Goal: Navigation & Orientation: Find specific page/section

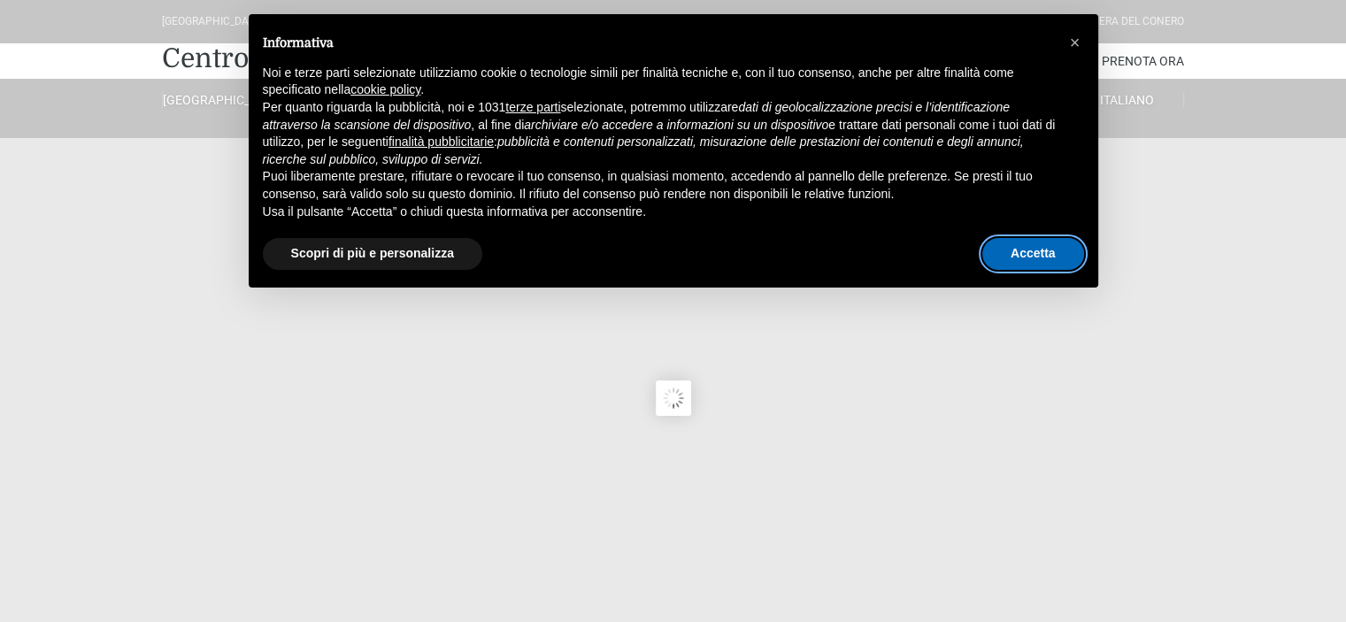
click at [1042, 259] on button "Accetta" at bounding box center [1034, 254] width 102 height 32
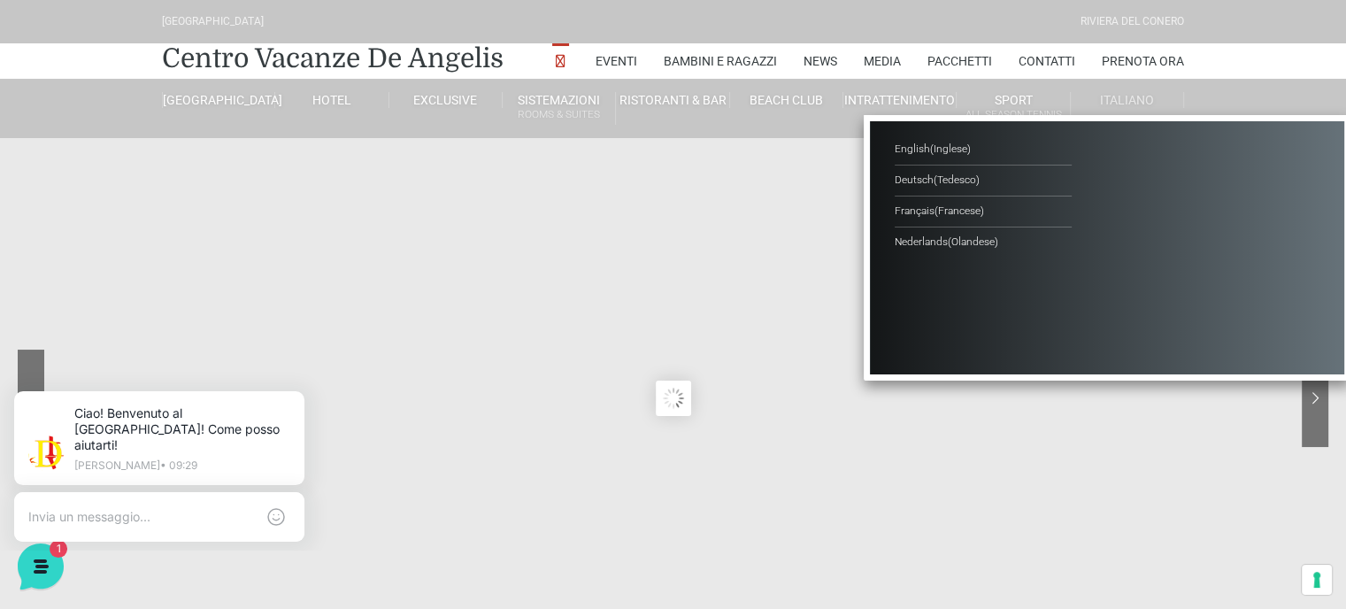
click at [1091, 116] on ul "English ( Inglese ) Deutsch ( Tedesco ) [DEMOGRAPHIC_DATA] ( Francese ) Nederla…" at bounding box center [1107, 248] width 487 height 266
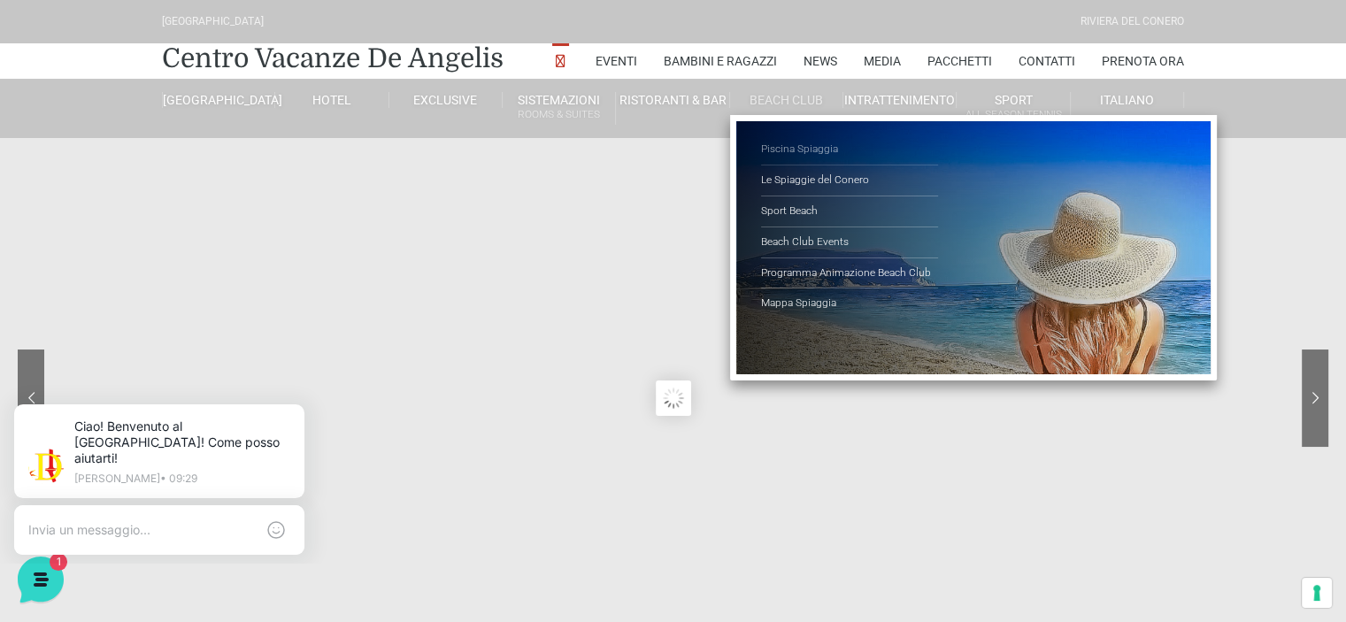
click at [794, 148] on link "Piscina Spiaggia" at bounding box center [849, 150] width 177 height 31
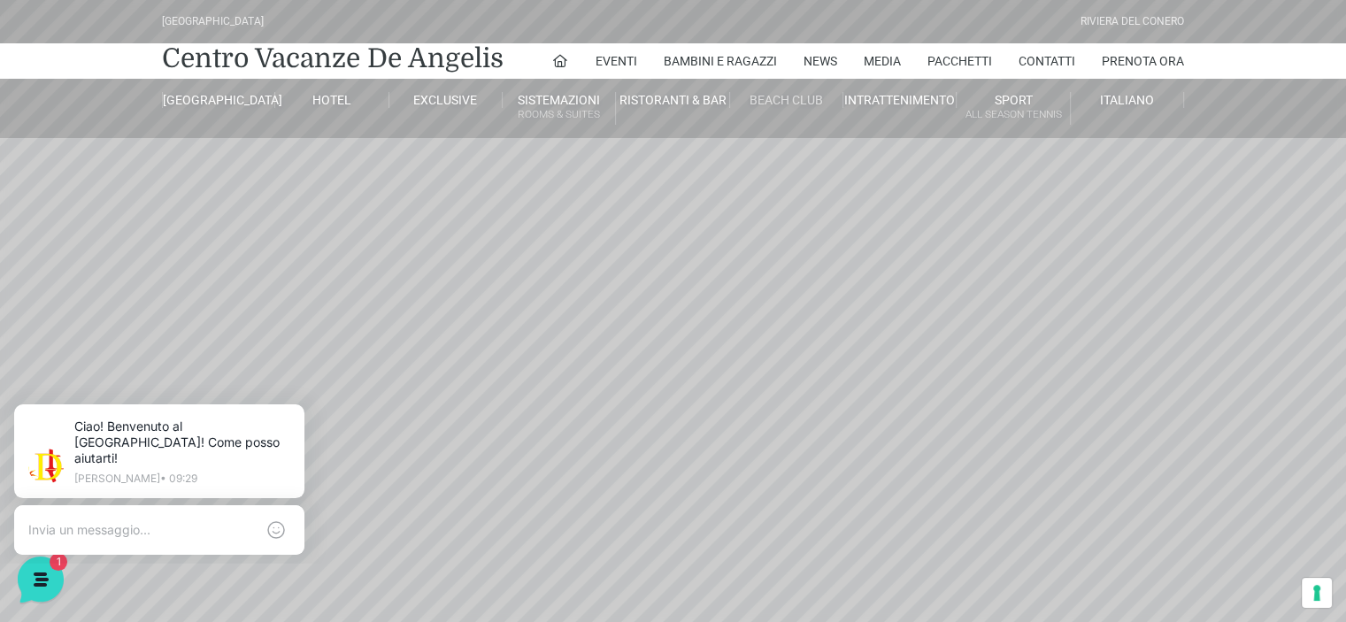
click at [768, 96] on link "Beach Club" at bounding box center [786, 100] width 113 height 16
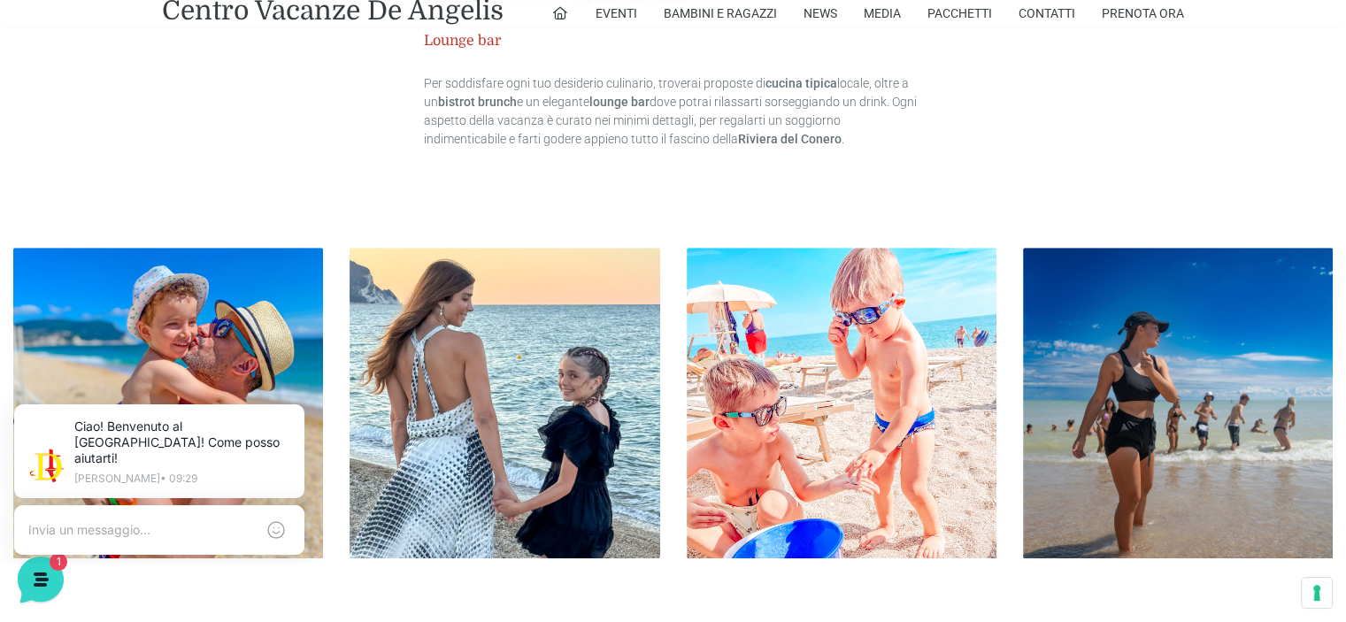
click at [1168, 457] on img at bounding box center [1178, 403] width 310 height 310
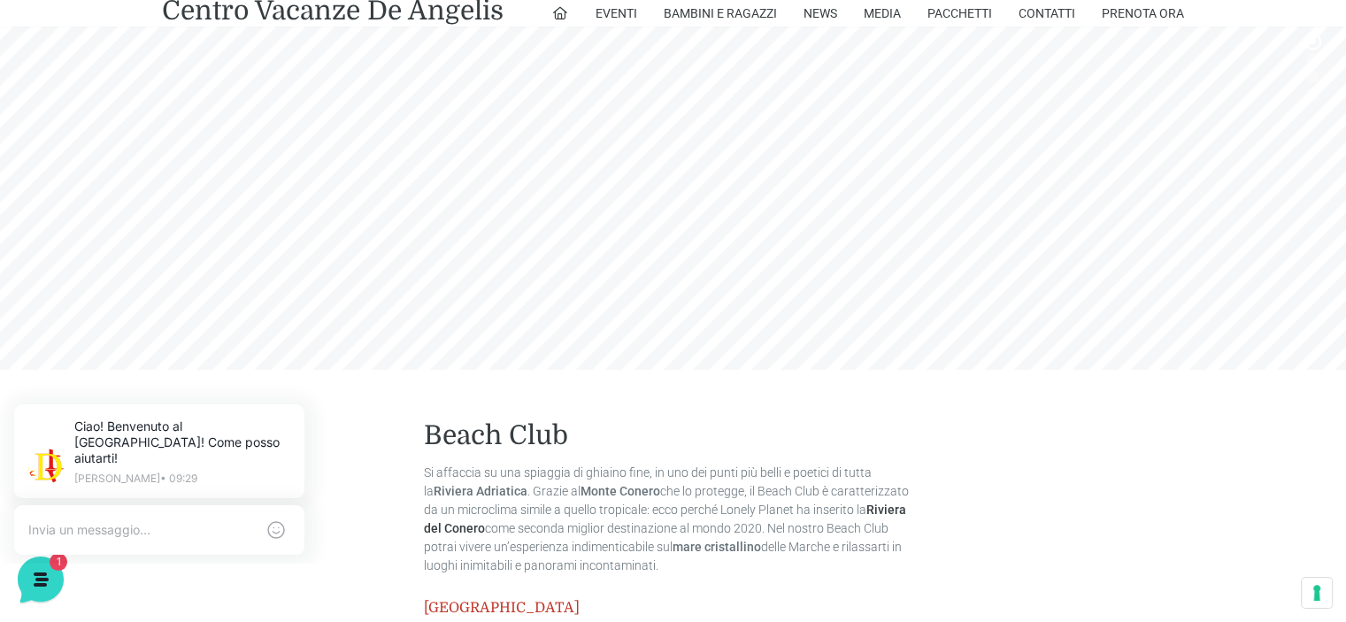
scroll to position [233, 0]
